Goal: Information Seeking & Learning: Learn about a topic

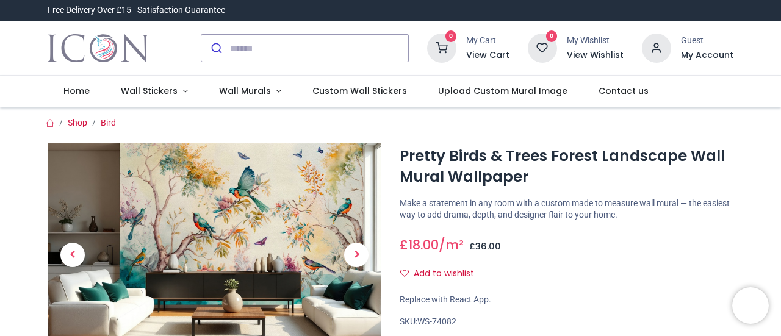
scroll to position [27, 0]
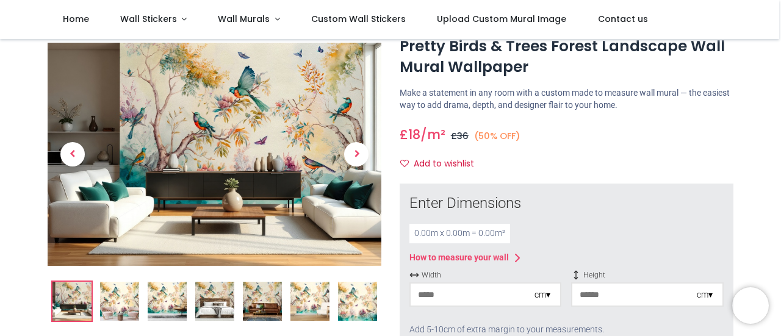
scroll to position [45, 0]
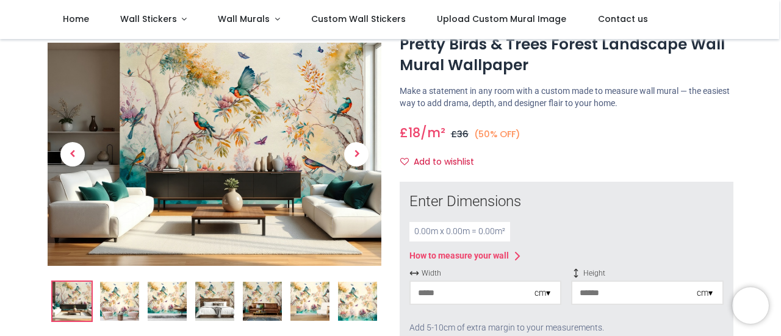
click at [276, 298] on img at bounding box center [262, 301] width 39 height 39
click at [356, 155] on span "Next" at bounding box center [356, 154] width 24 height 24
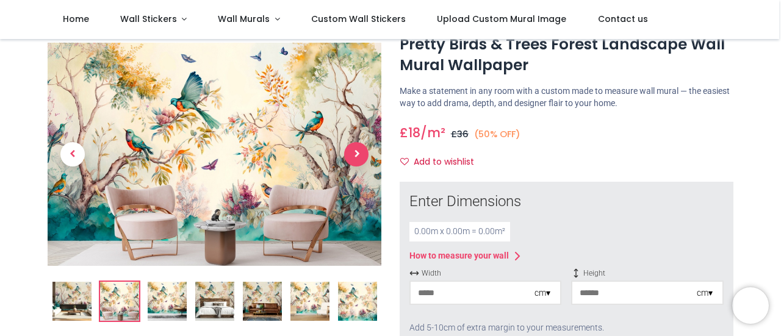
click at [358, 155] on span "Next" at bounding box center [356, 154] width 24 height 24
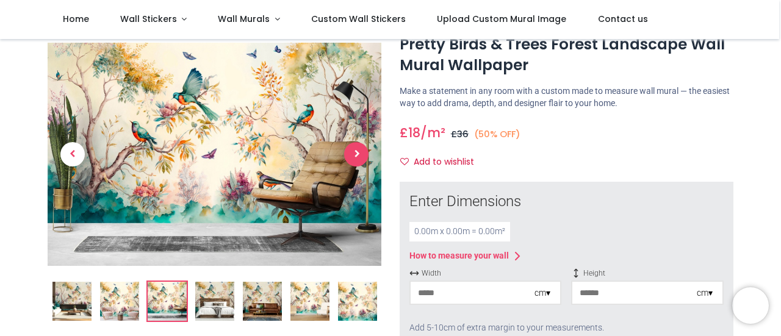
click at [356, 154] on span "Next" at bounding box center [356, 154] width 24 height 24
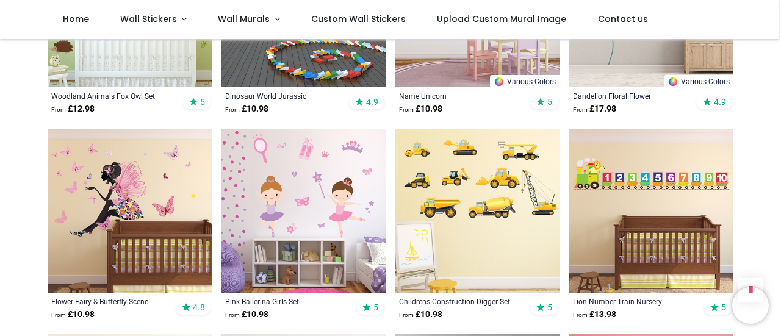
scroll to position [718, 0]
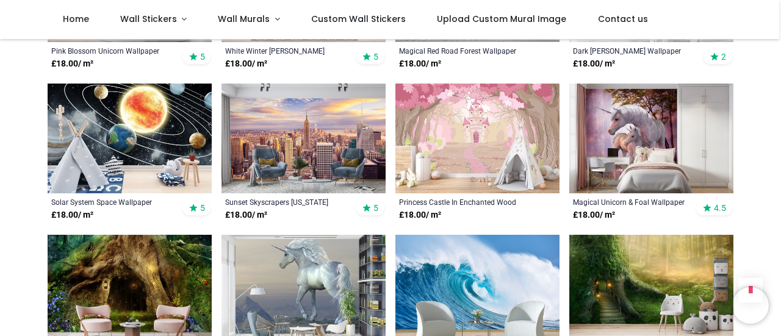
scroll to position [2174, 0]
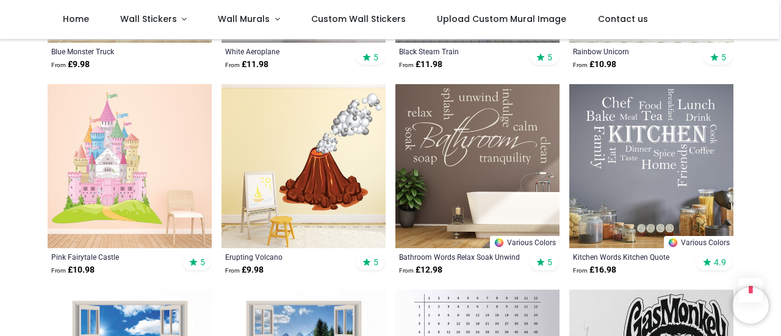
scroll to position [3362, 0]
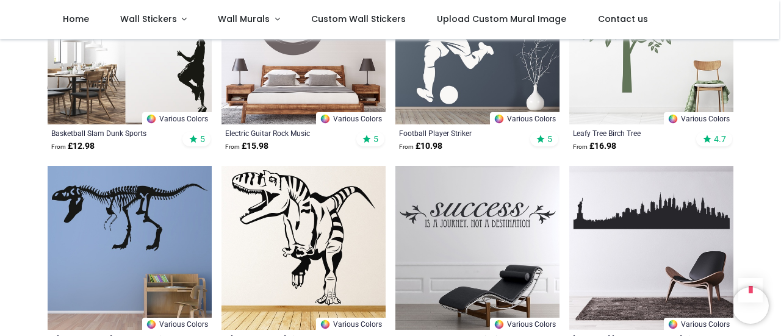
scroll to position [4932, 0]
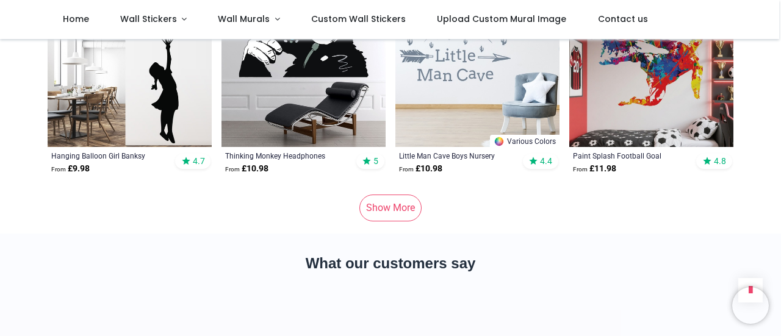
scroll to position [6557, 0]
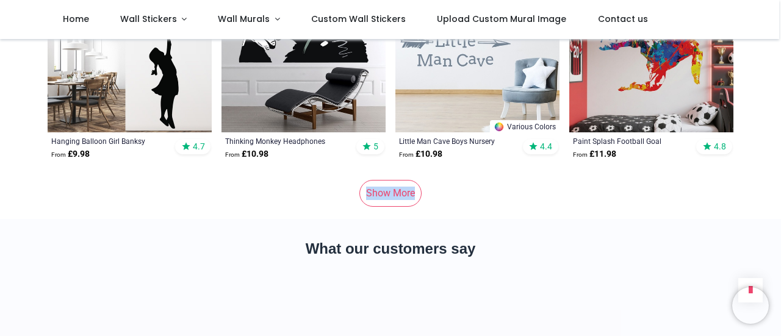
click at [379, 180] on link "Show More" at bounding box center [390, 193] width 62 height 27
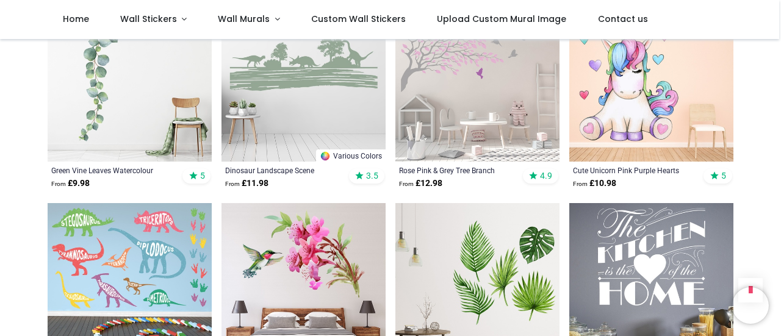
scroll to position [7560, 0]
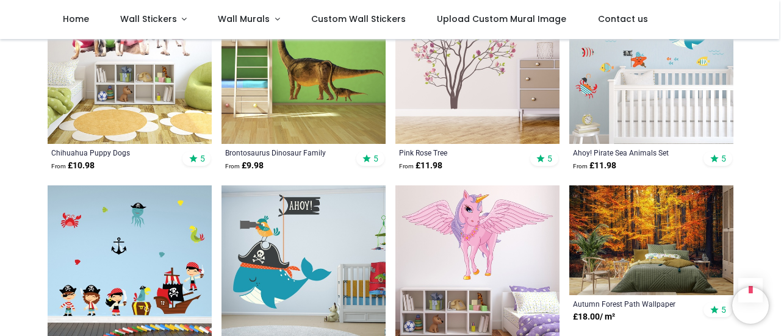
scroll to position [9012, 0]
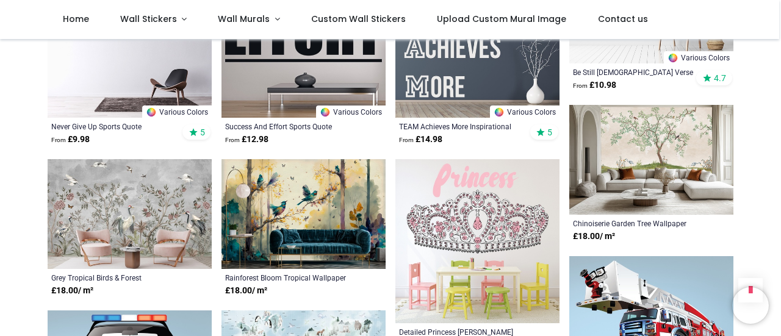
scroll to position [10264, 0]
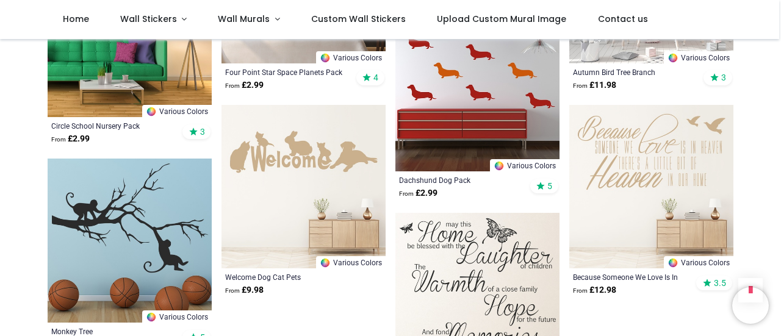
scroll to position [11884, 0]
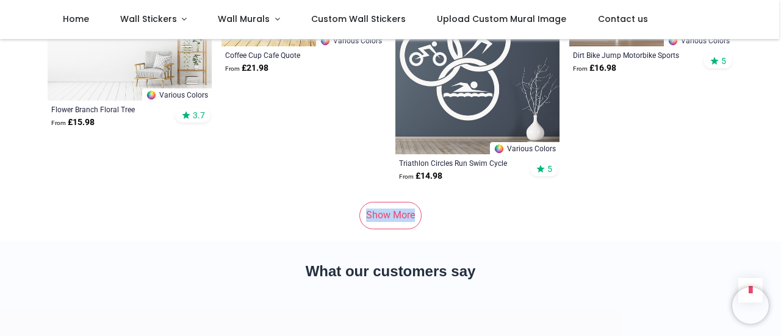
scroll to position [13513, 0]
click at [373, 201] on link "Show More" at bounding box center [390, 214] width 62 height 27
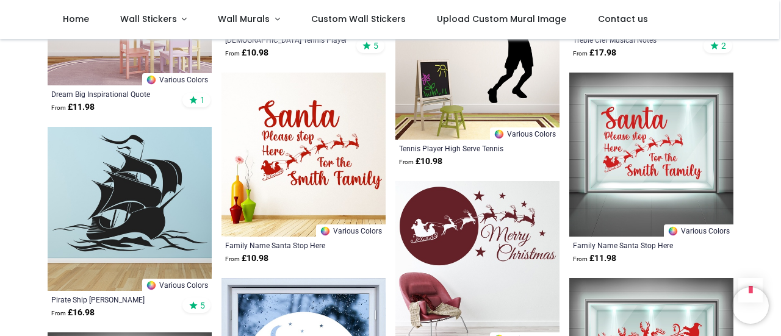
scroll to position [14363, 0]
